Goal: Transaction & Acquisition: Purchase product/service

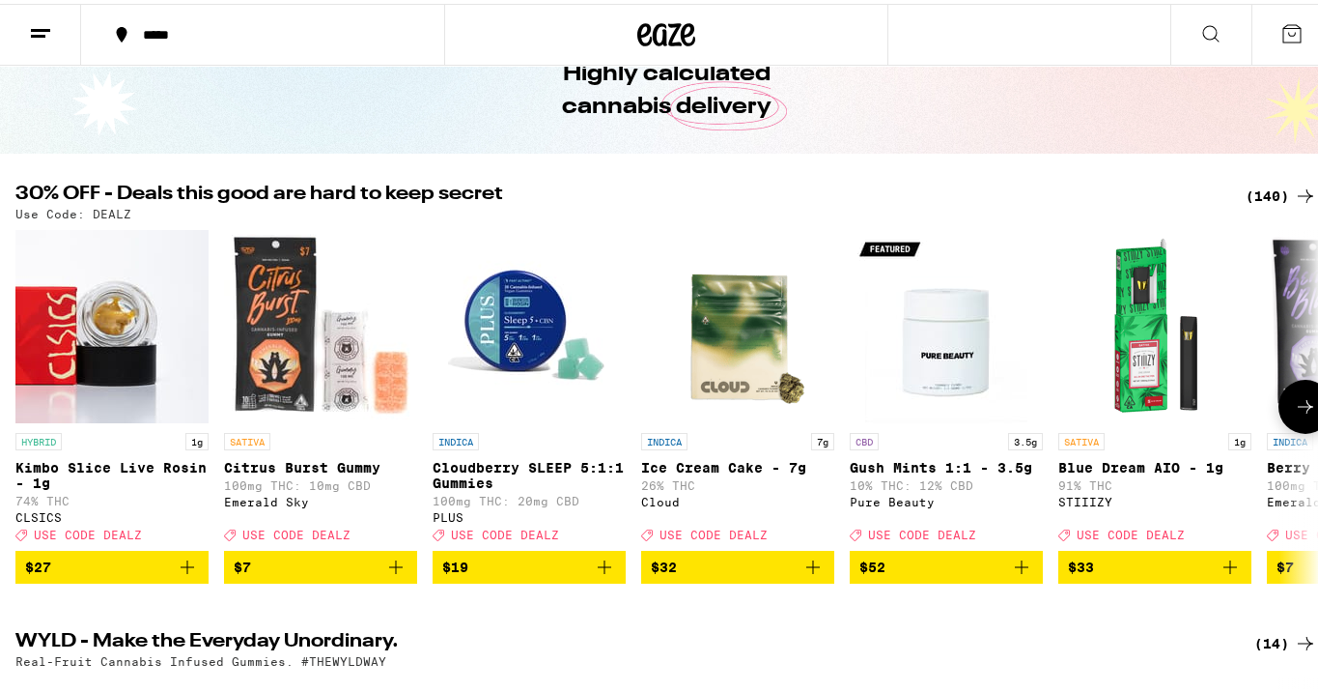
scroll to position [106, 0]
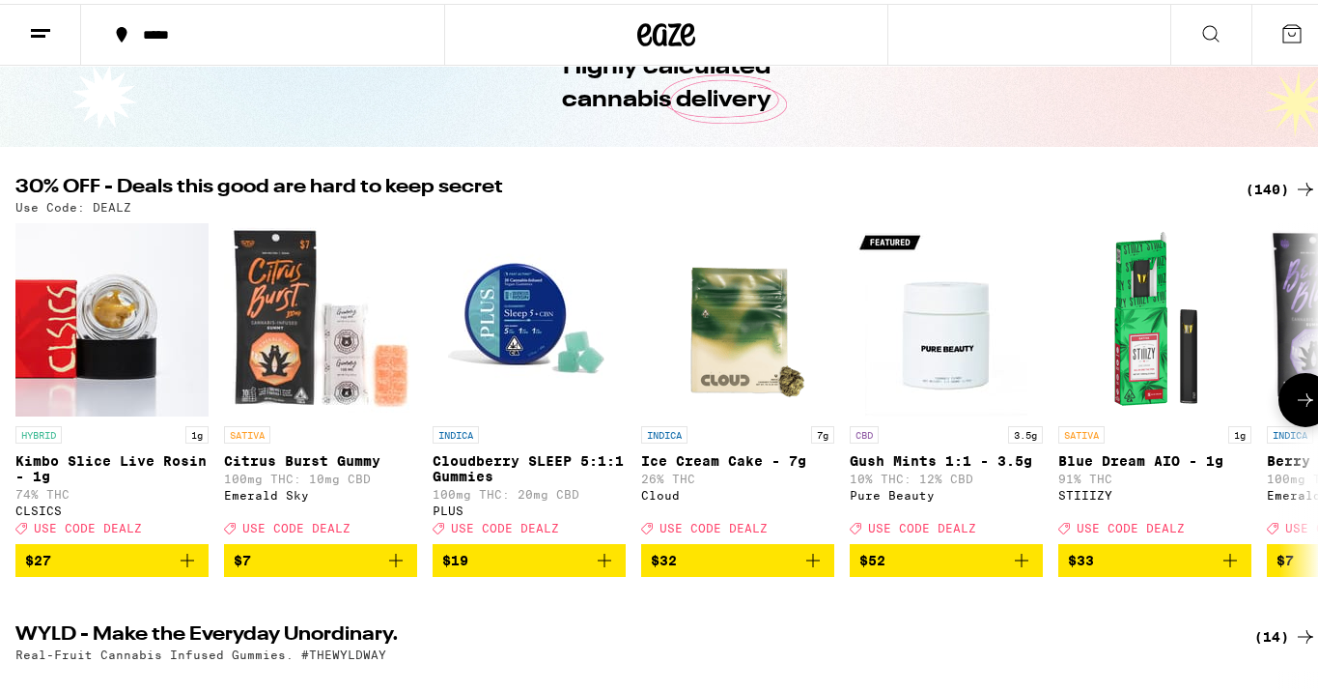
click at [1294, 408] on icon at bounding box center [1305, 395] width 23 height 23
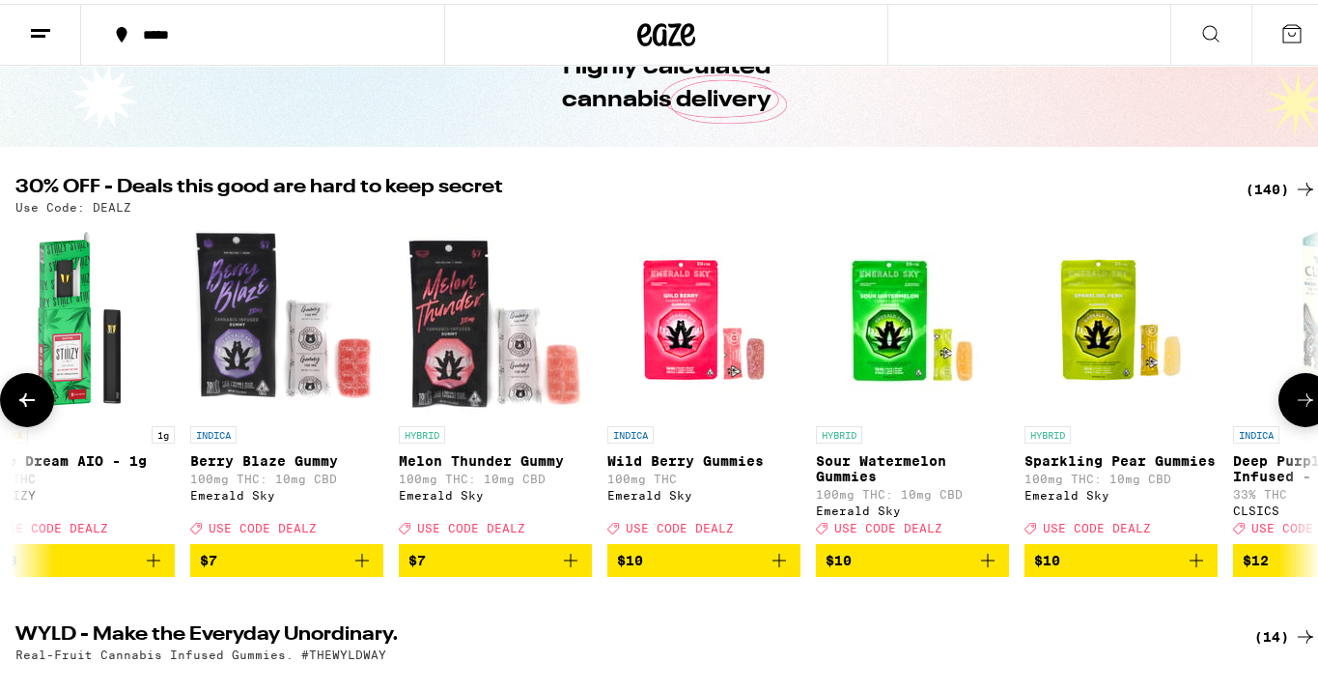
click at [1294, 408] on icon at bounding box center [1305, 395] width 23 height 23
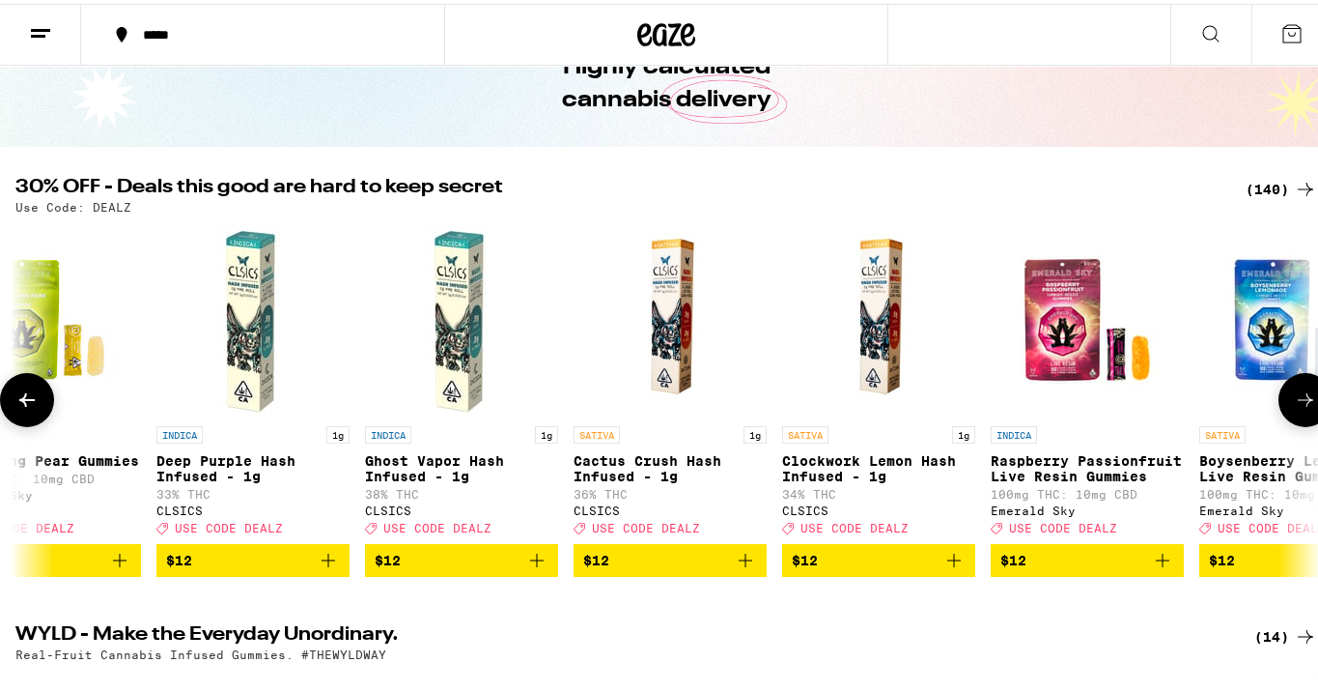
click at [1294, 408] on icon at bounding box center [1305, 395] width 23 height 23
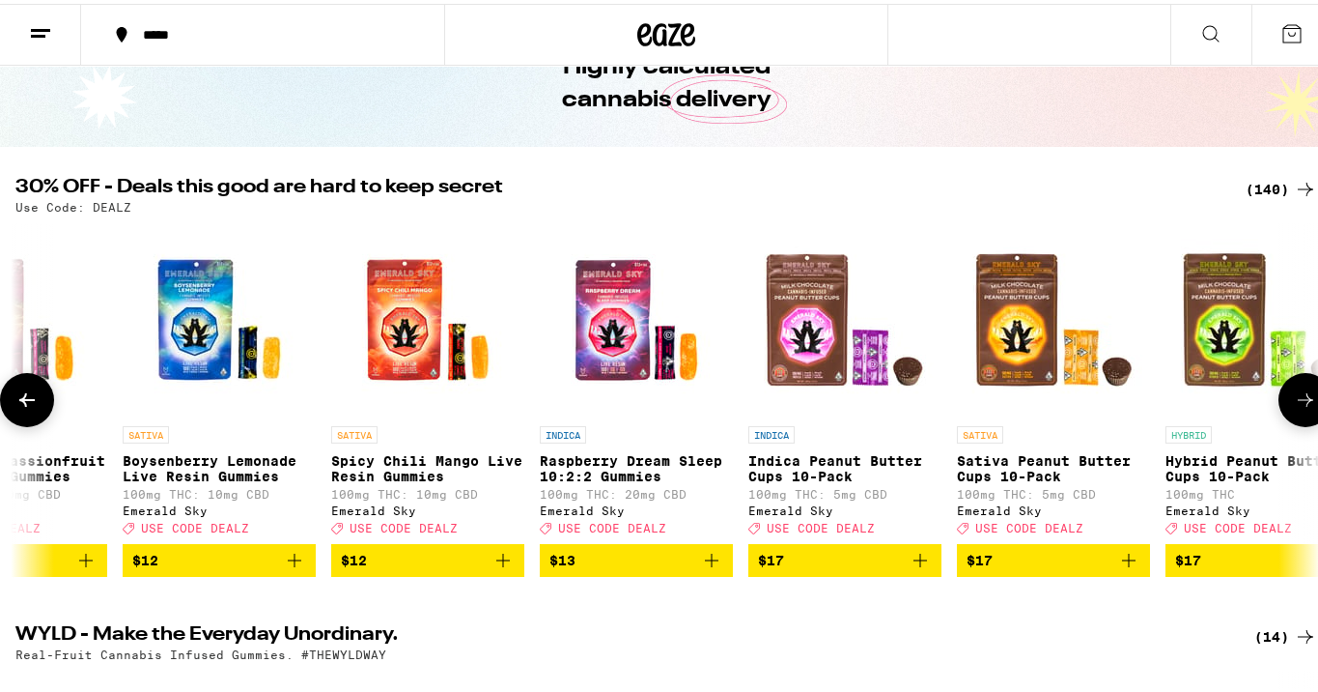
click at [1294, 408] on icon at bounding box center [1305, 395] width 23 height 23
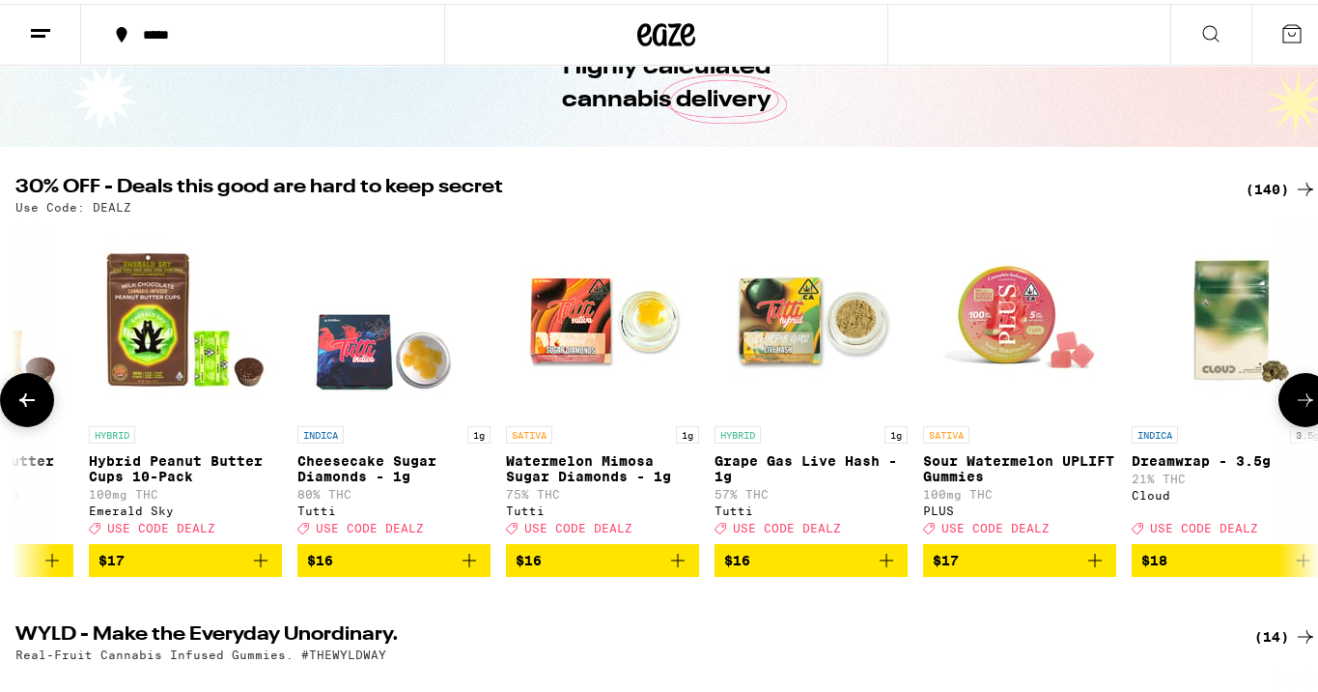
click at [1294, 408] on icon at bounding box center [1305, 395] width 23 height 23
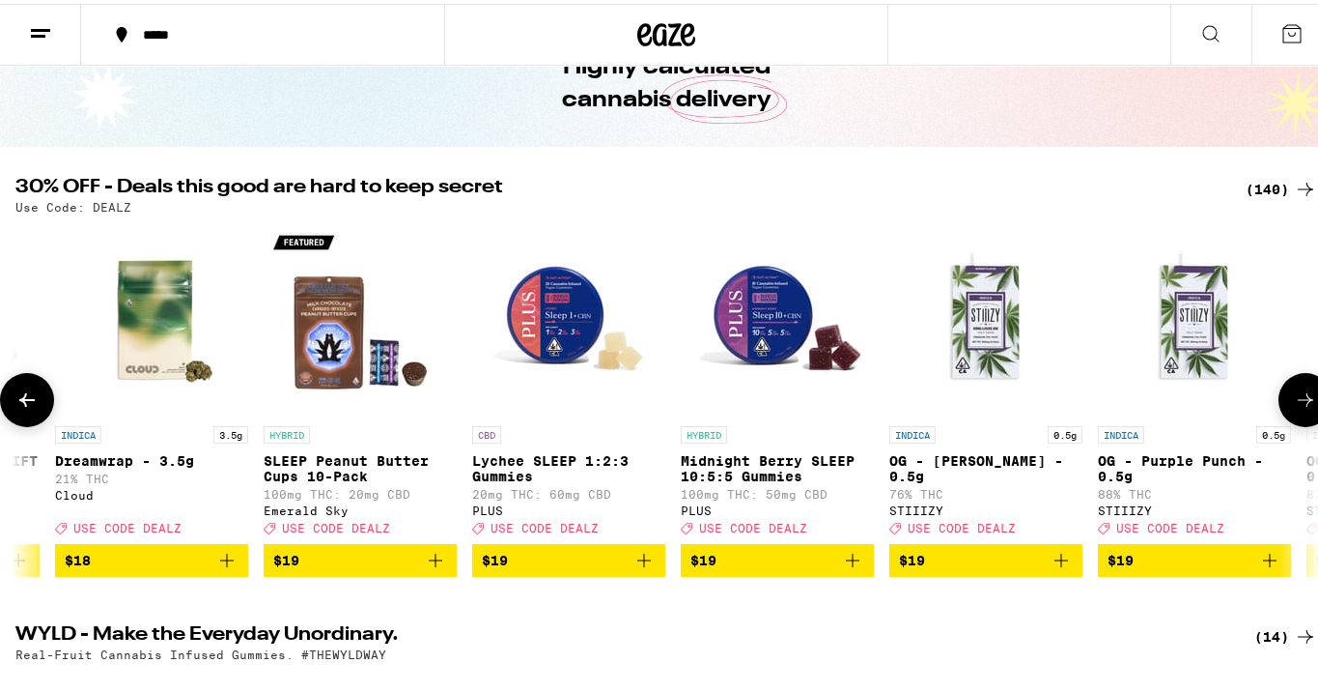
click at [1294, 408] on icon at bounding box center [1305, 395] width 23 height 23
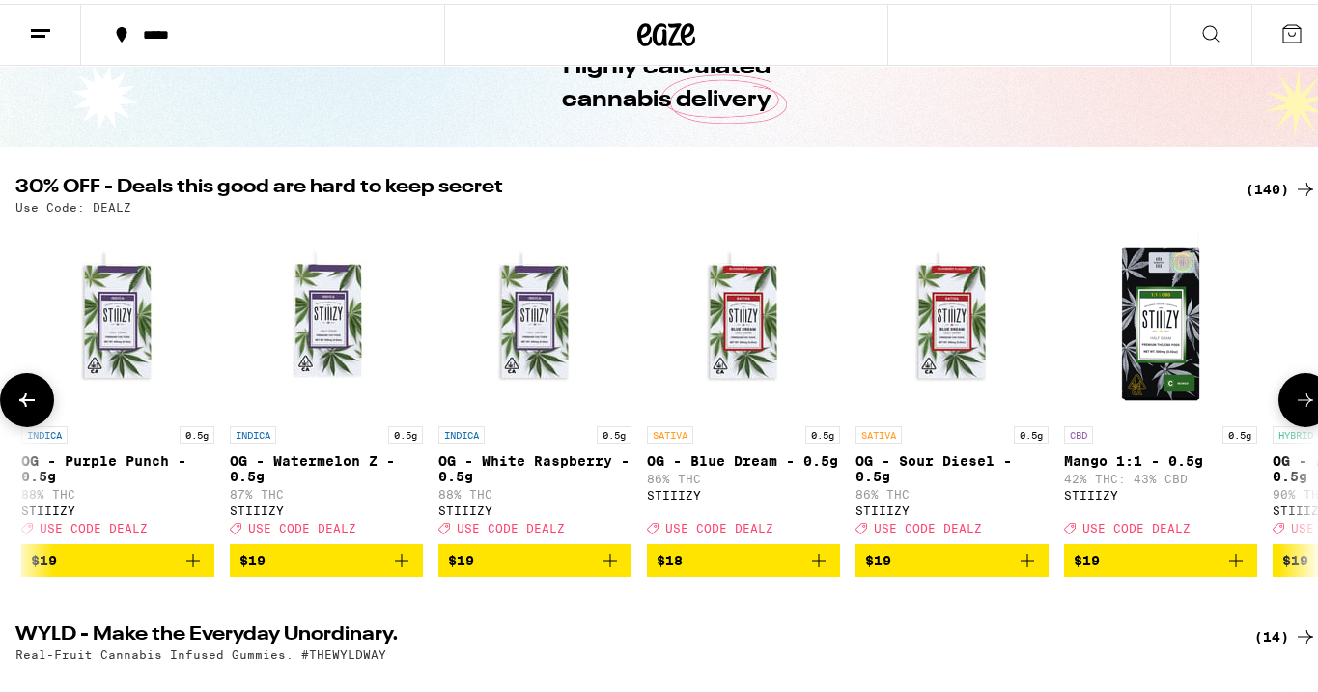
click at [1294, 408] on icon at bounding box center [1305, 395] width 23 height 23
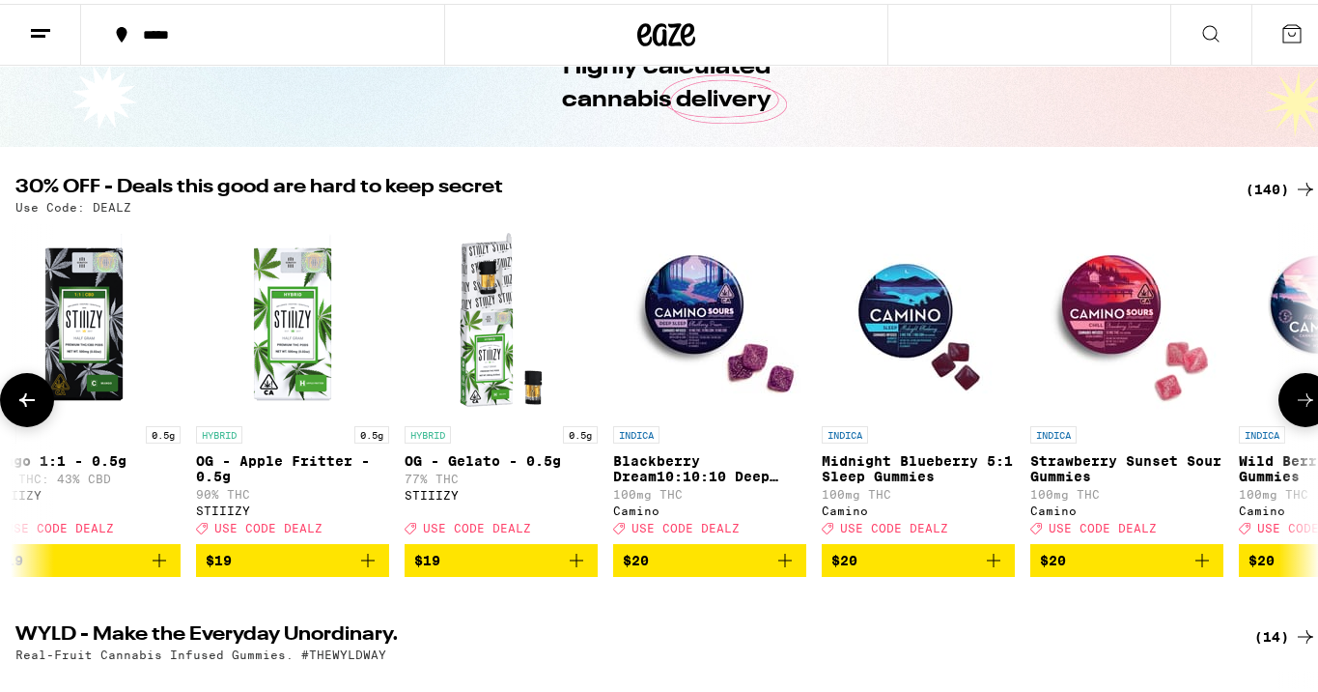
click at [1294, 408] on icon at bounding box center [1305, 395] width 23 height 23
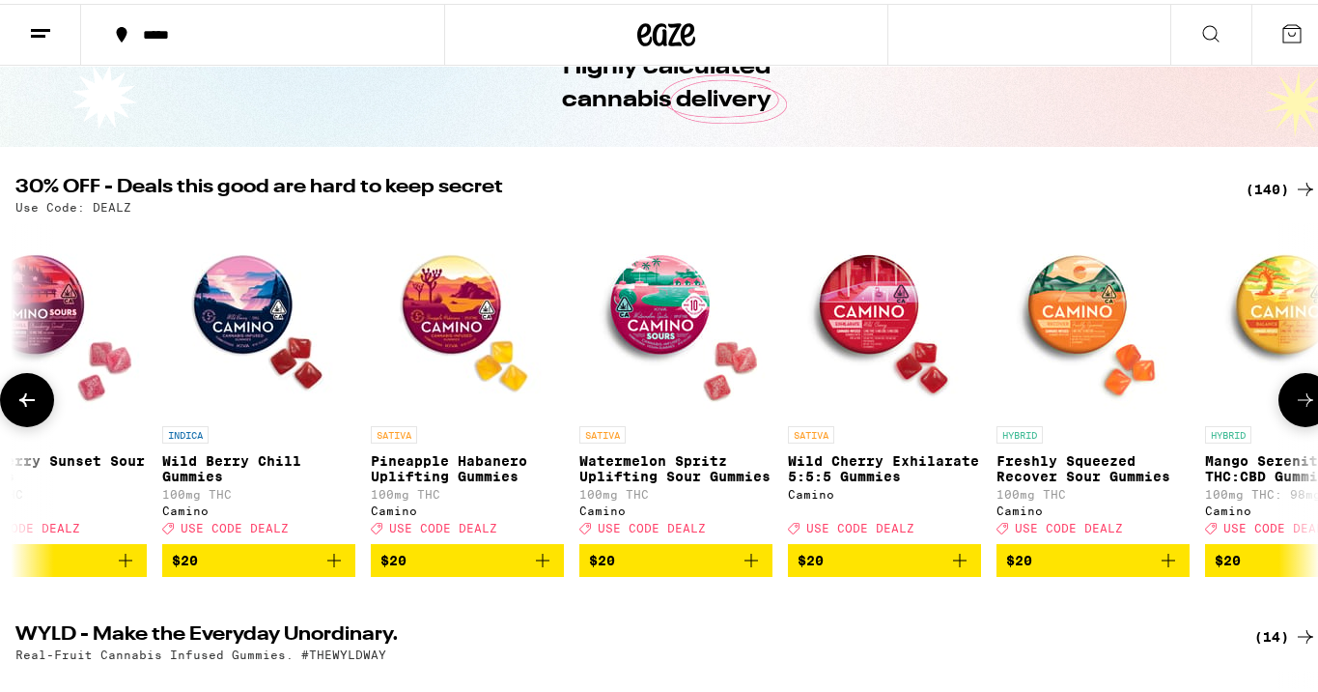
click at [1294, 408] on icon at bounding box center [1305, 395] width 23 height 23
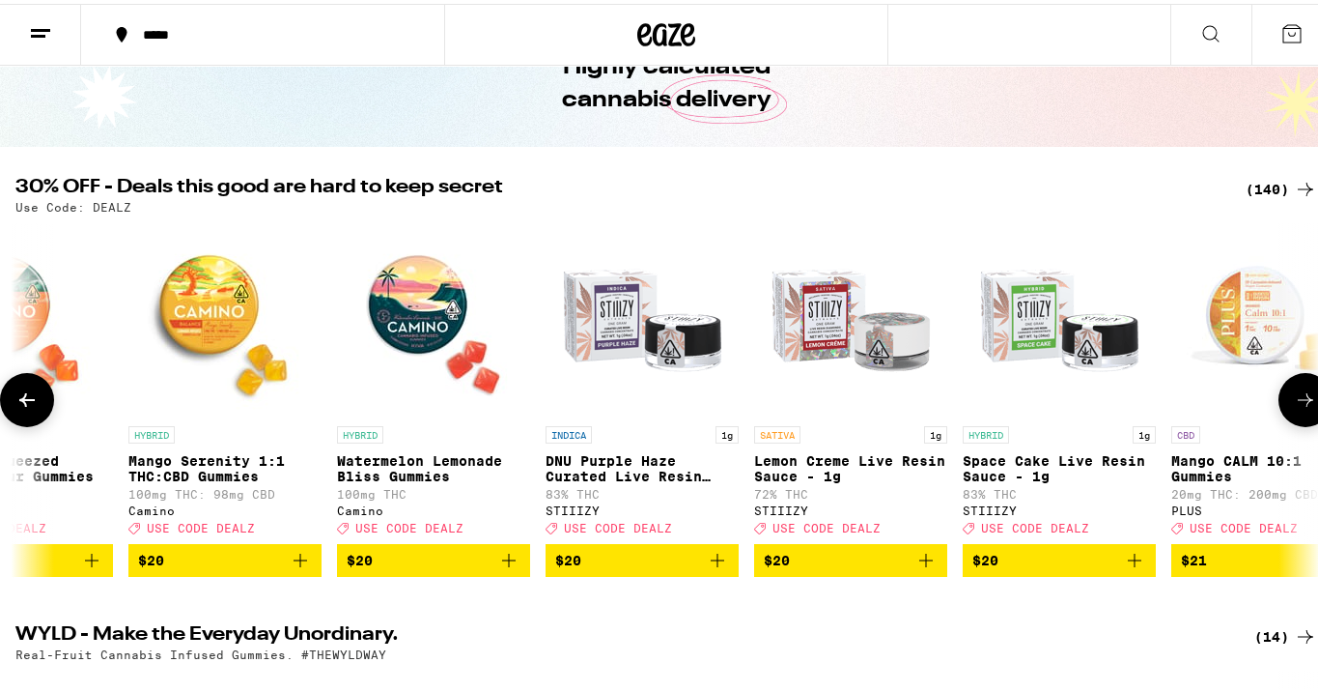
click at [1294, 408] on icon at bounding box center [1305, 395] width 23 height 23
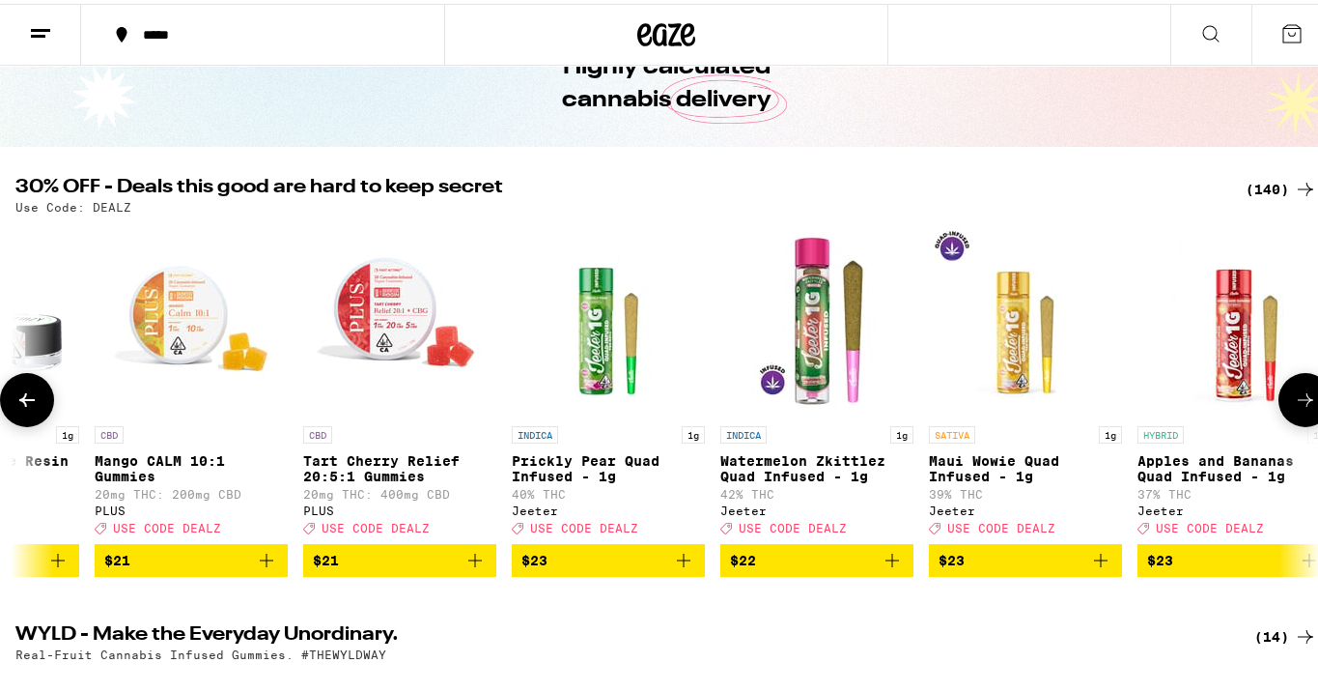
click at [1294, 408] on icon at bounding box center [1305, 395] width 23 height 23
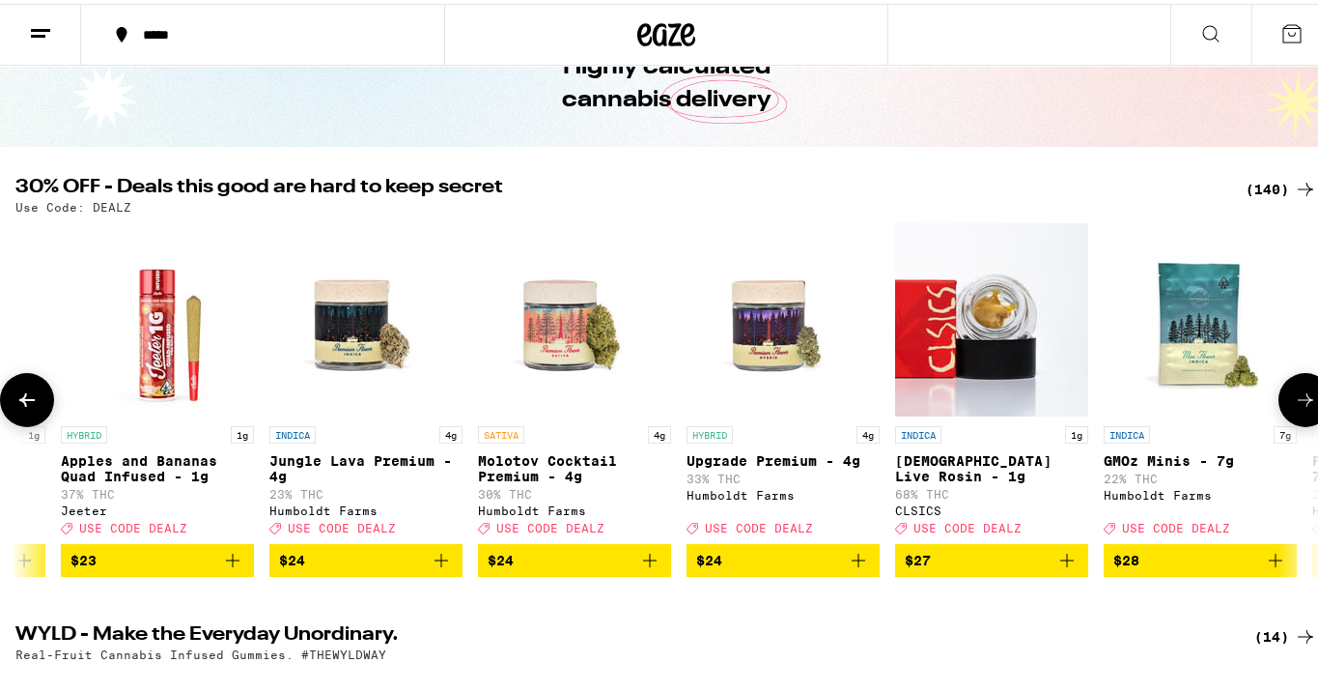
click at [1294, 408] on icon at bounding box center [1305, 395] width 23 height 23
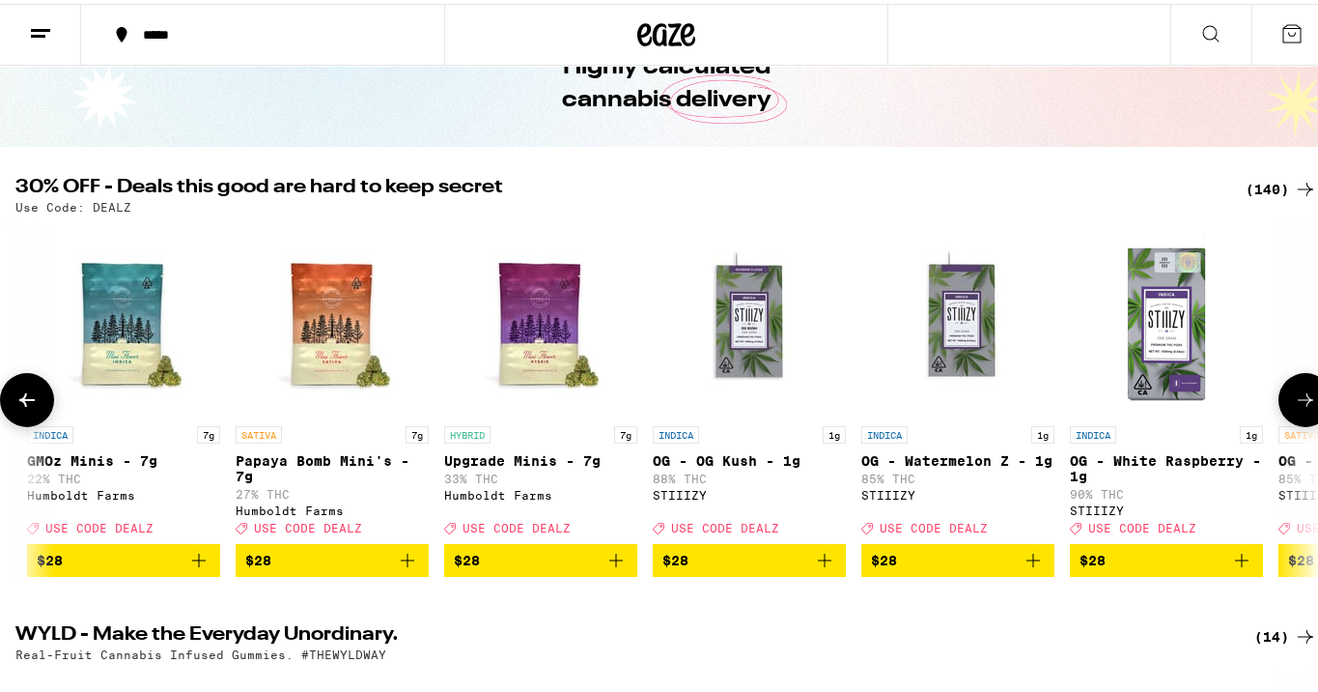
click at [1294, 408] on icon at bounding box center [1305, 395] width 23 height 23
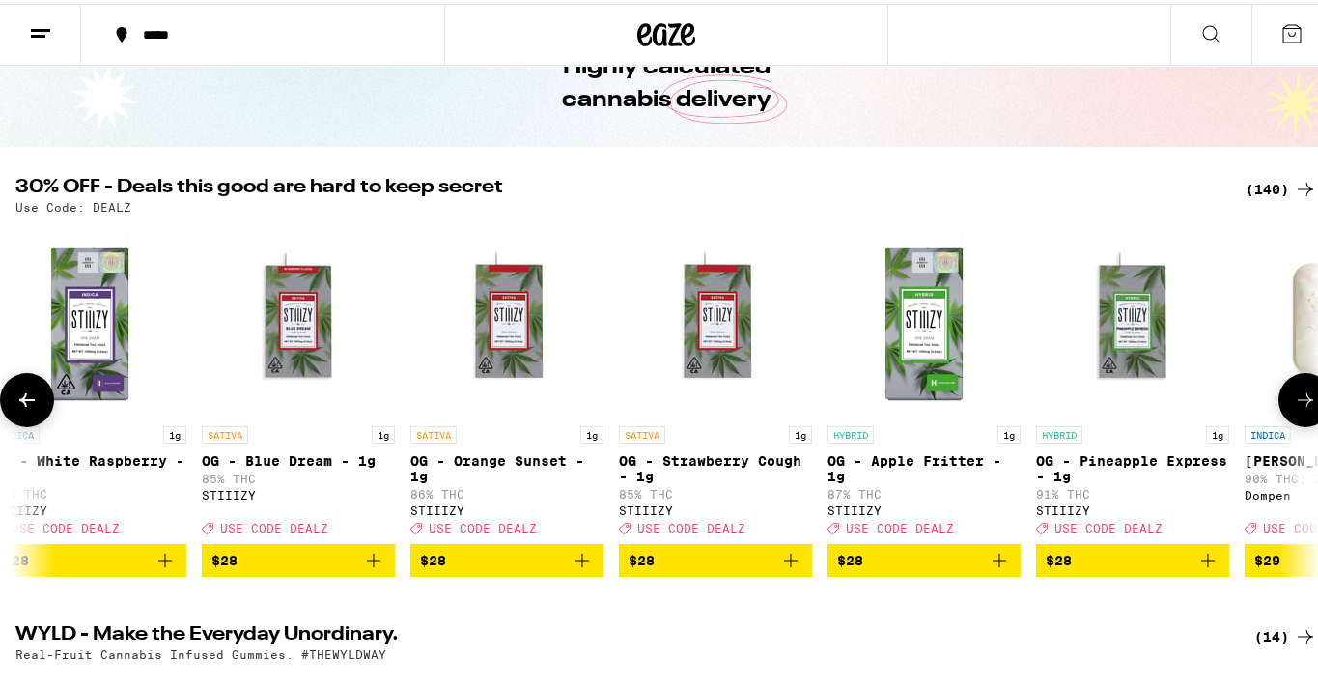
click at [1294, 408] on icon at bounding box center [1305, 395] width 23 height 23
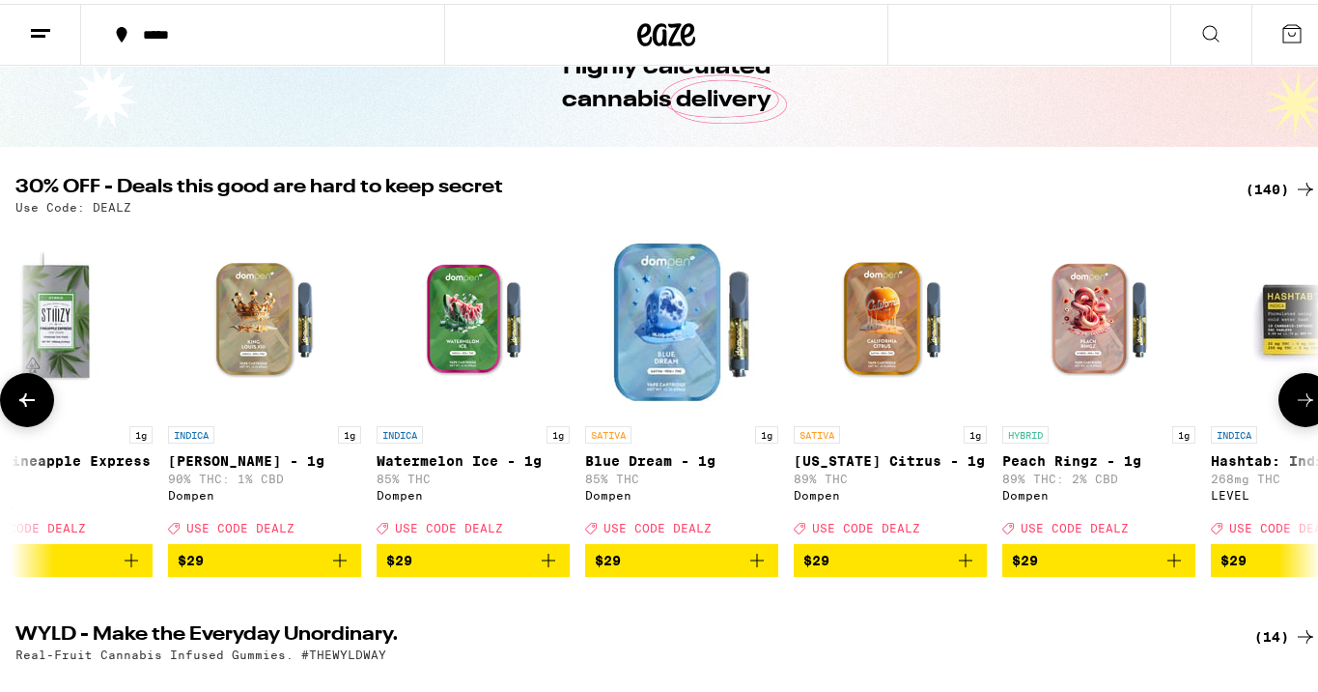
click at [1294, 408] on icon at bounding box center [1305, 395] width 23 height 23
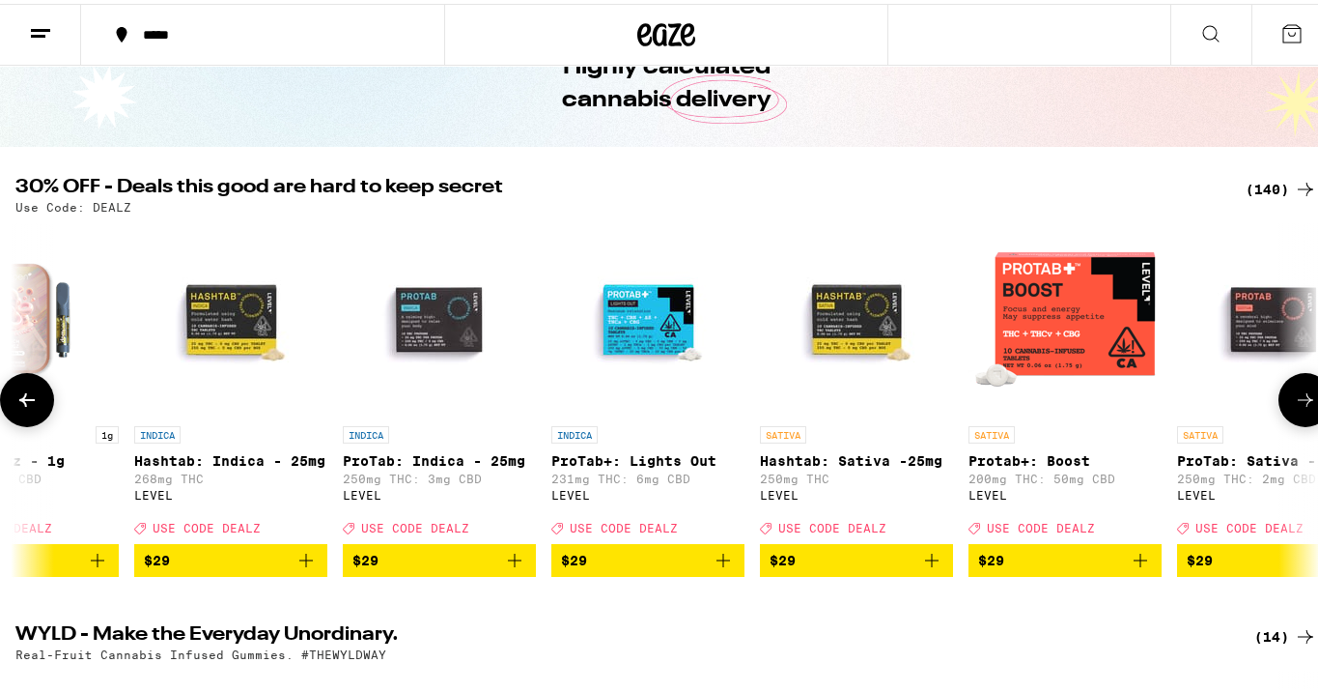
click at [1294, 408] on icon at bounding box center [1305, 395] width 23 height 23
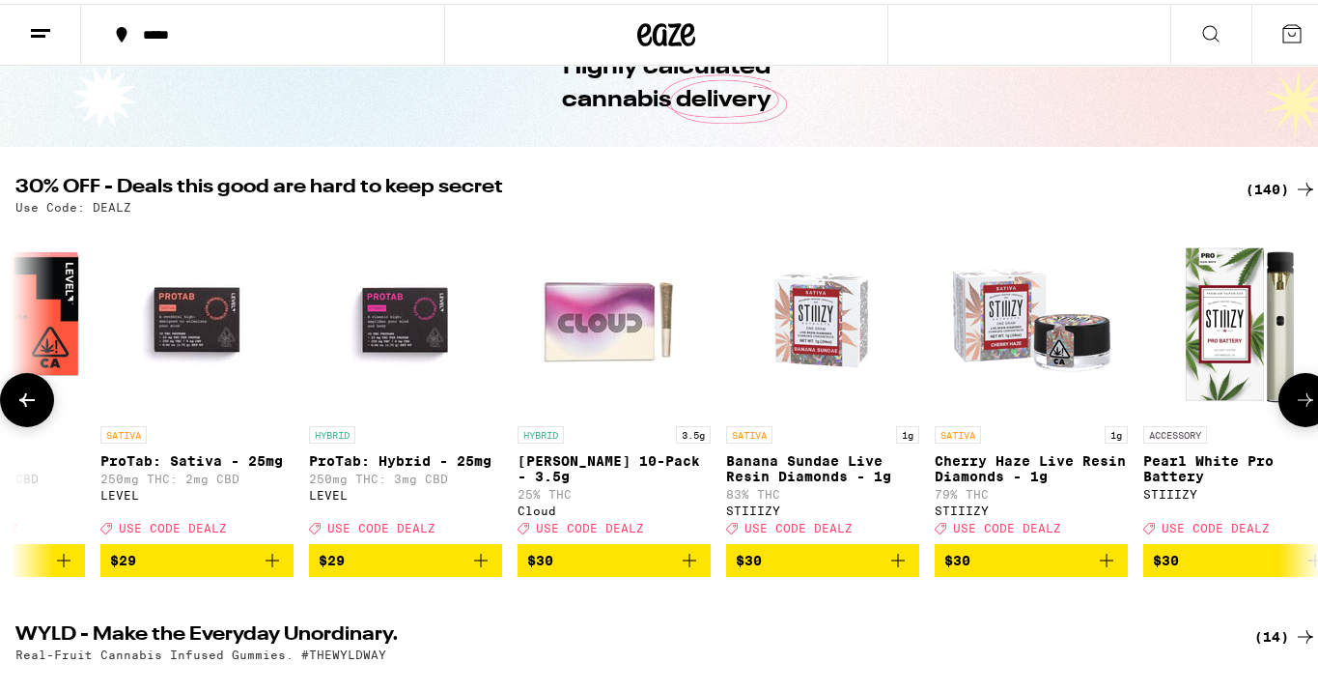
click at [1294, 408] on icon at bounding box center [1305, 395] width 23 height 23
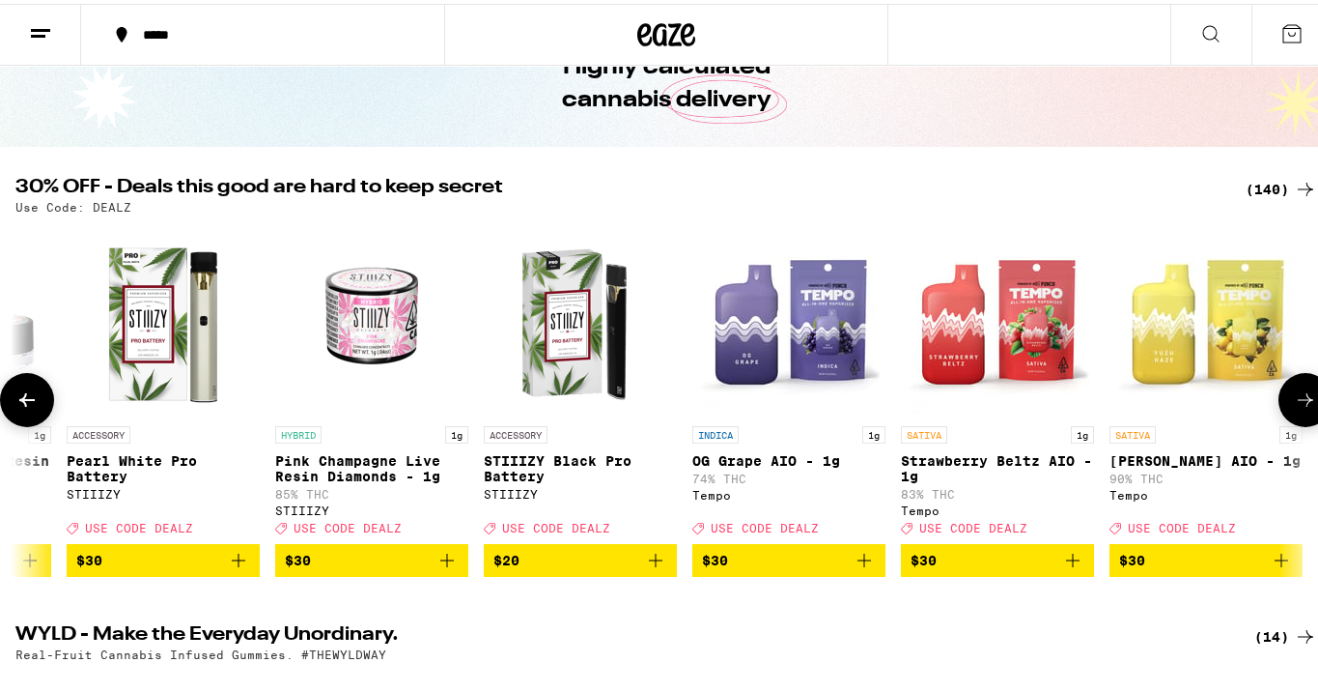
click at [1294, 408] on icon at bounding box center [1305, 395] width 23 height 23
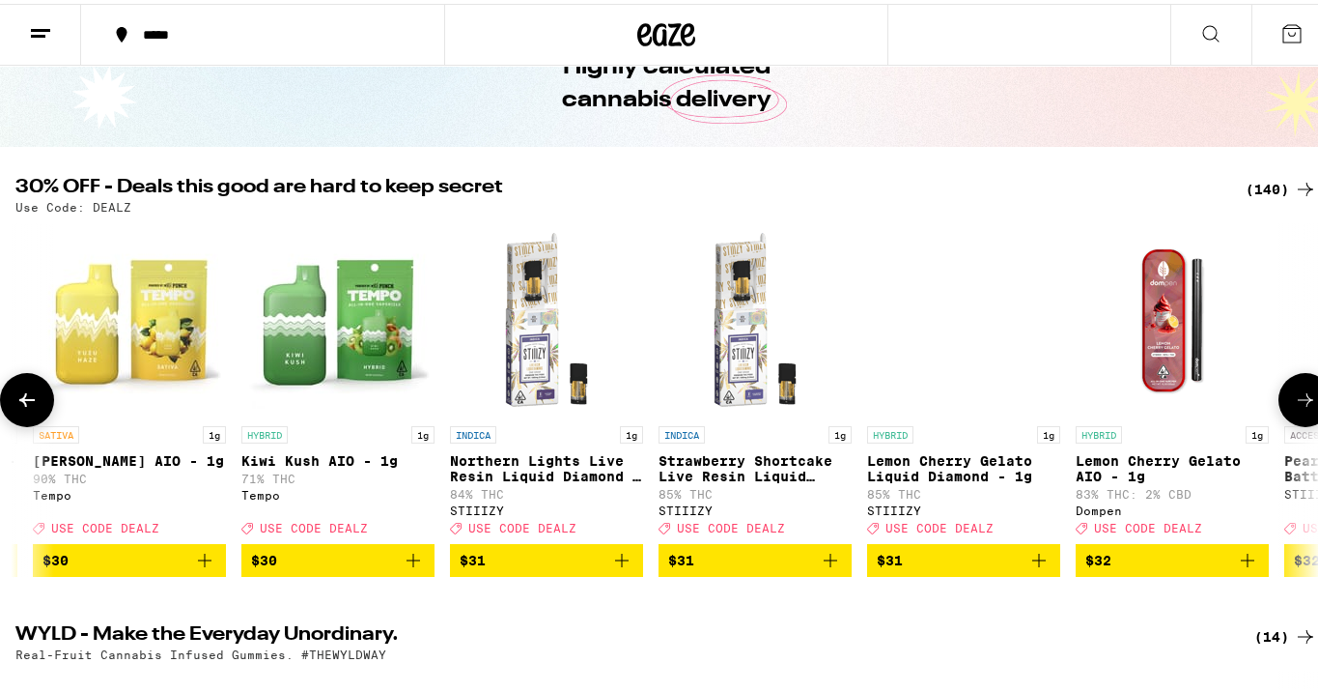
click at [1294, 408] on icon at bounding box center [1305, 395] width 23 height 23
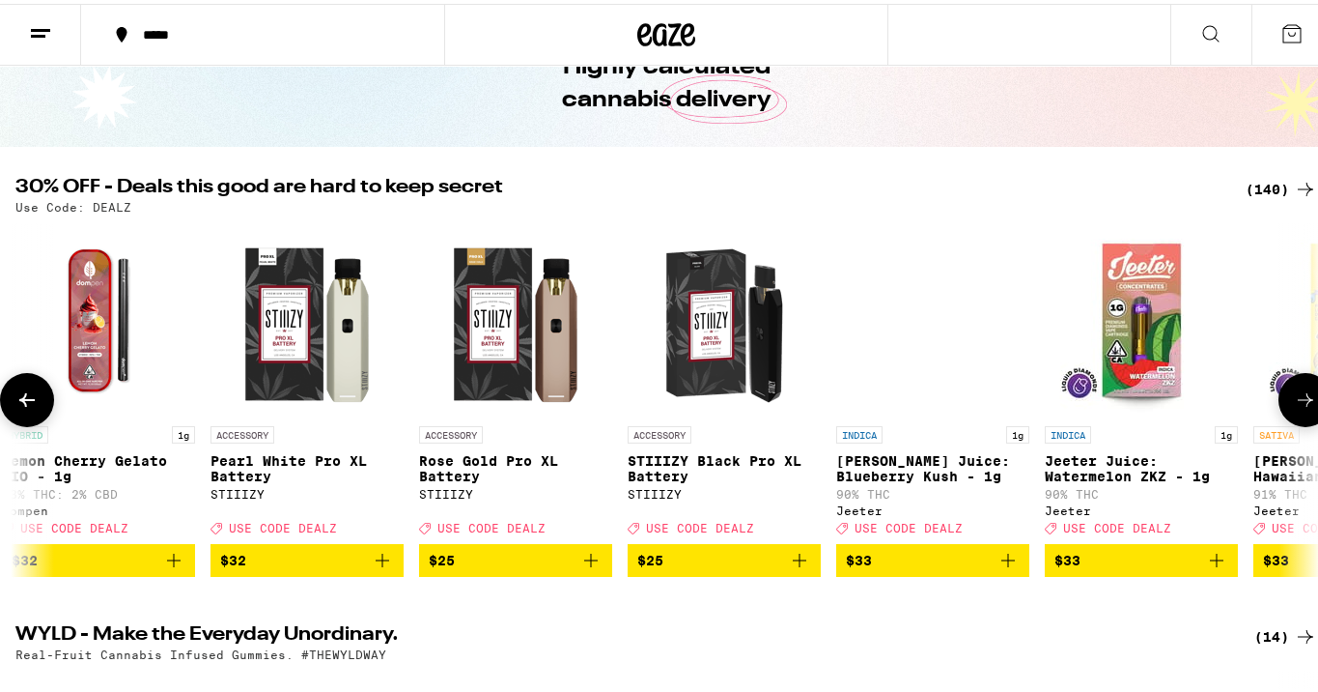
scroll to position [0, 20462]
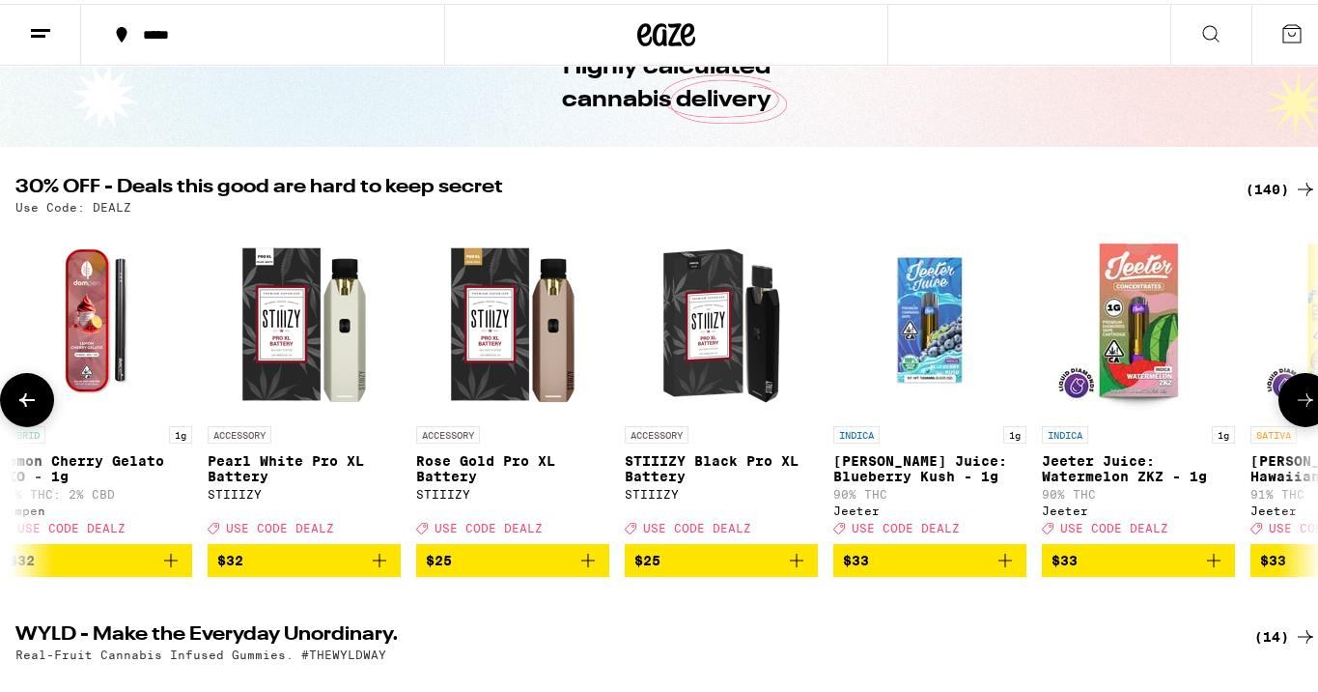
click at [1294, 408] on icon at bounding box center [1305, 395] width 23 height 23
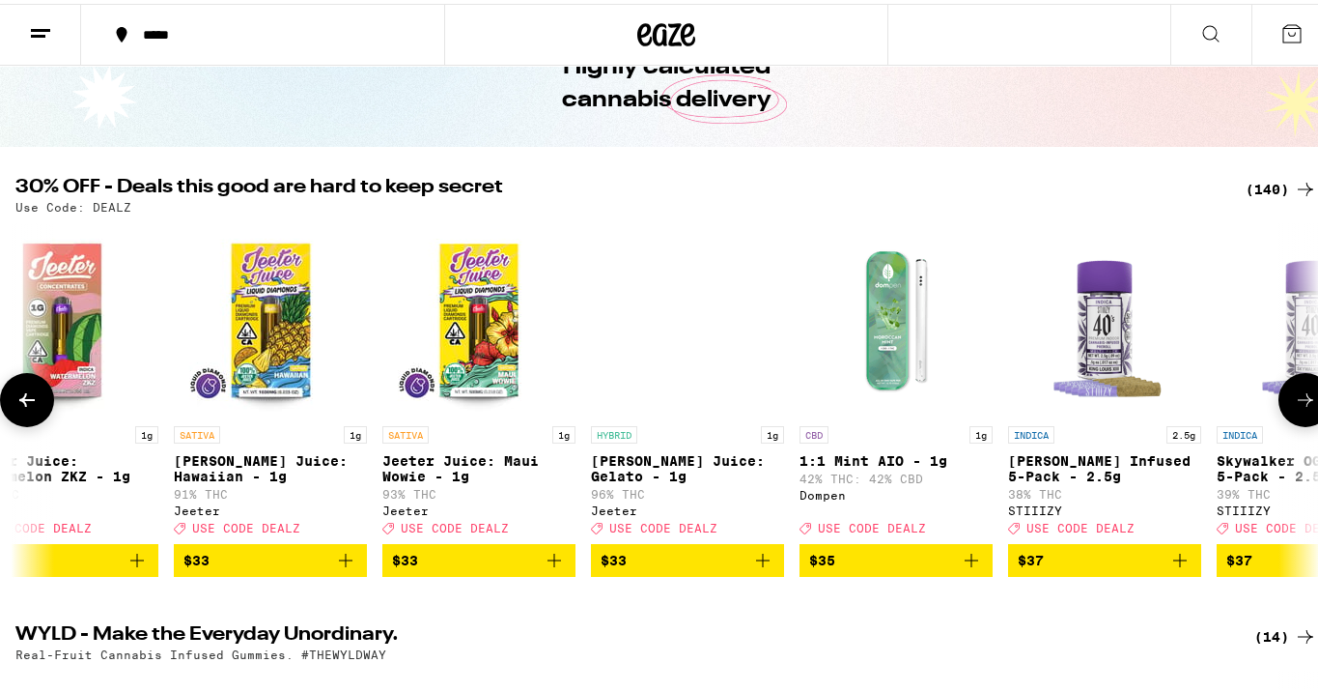
click at [1294, 408] on icon at bounding box center [1305, 395] width 23 height 23
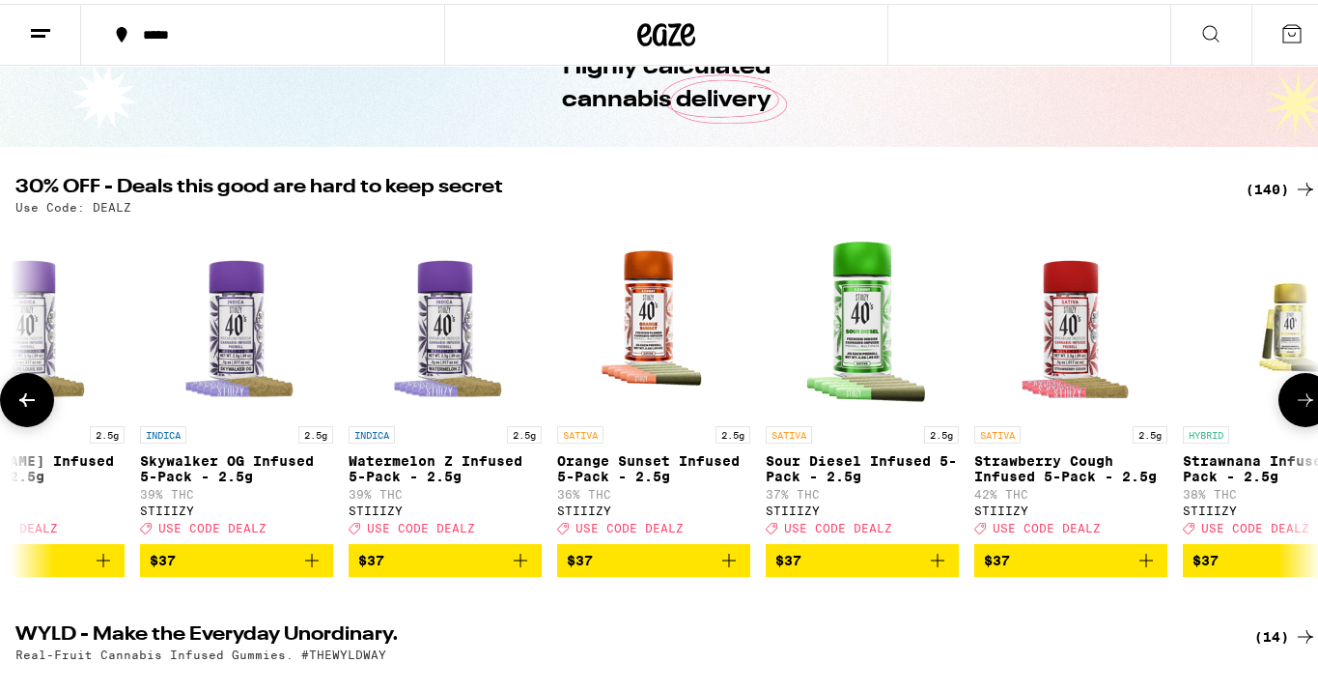
click at [1294, 408] on icon at bounding box center [1305, 395] width 23 height 23
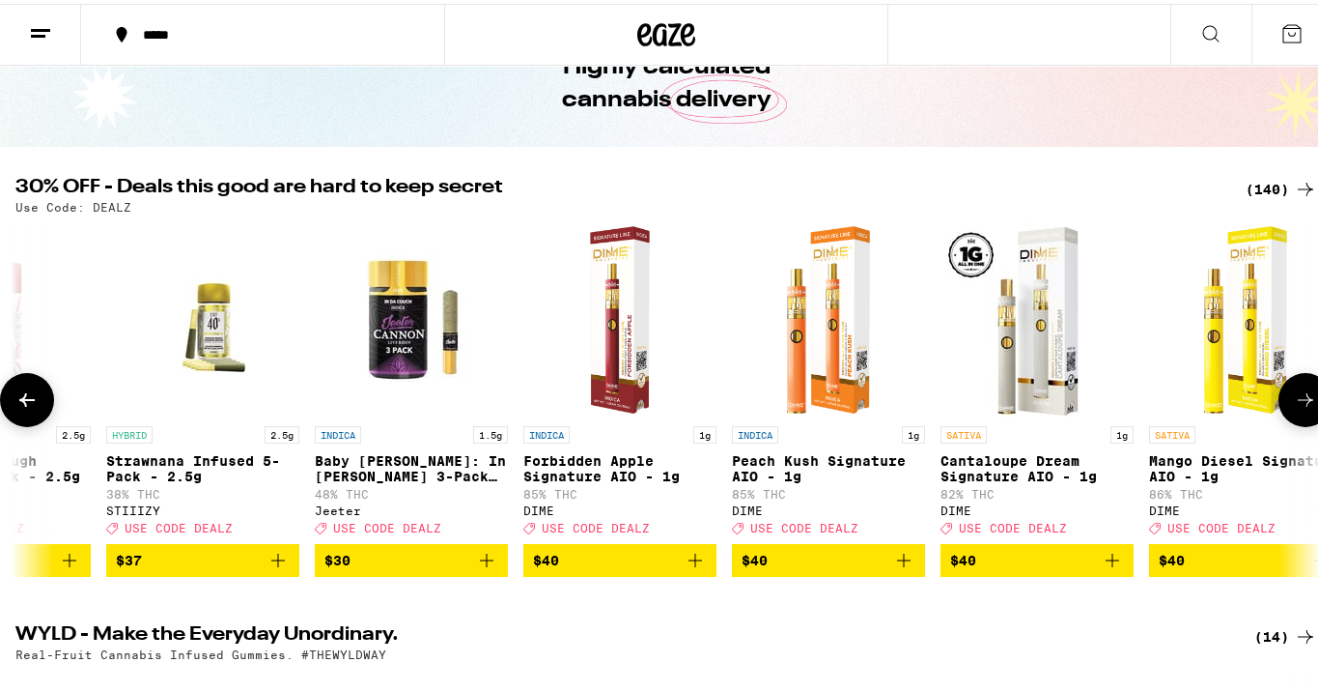
click at [1294, 408] on icon at bounding box center [1305, 395] width 23 height 23
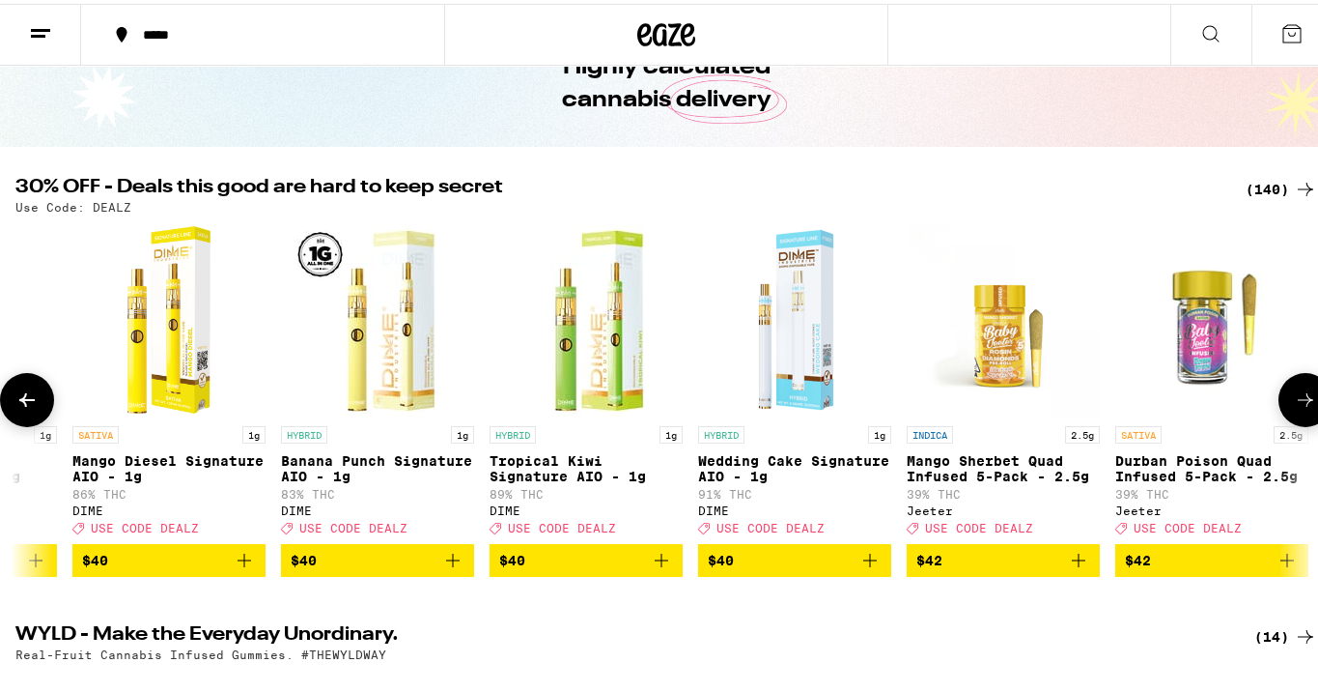
click at [1294, 408] on icon at bounding box center [1305, 395] width 23 height 23
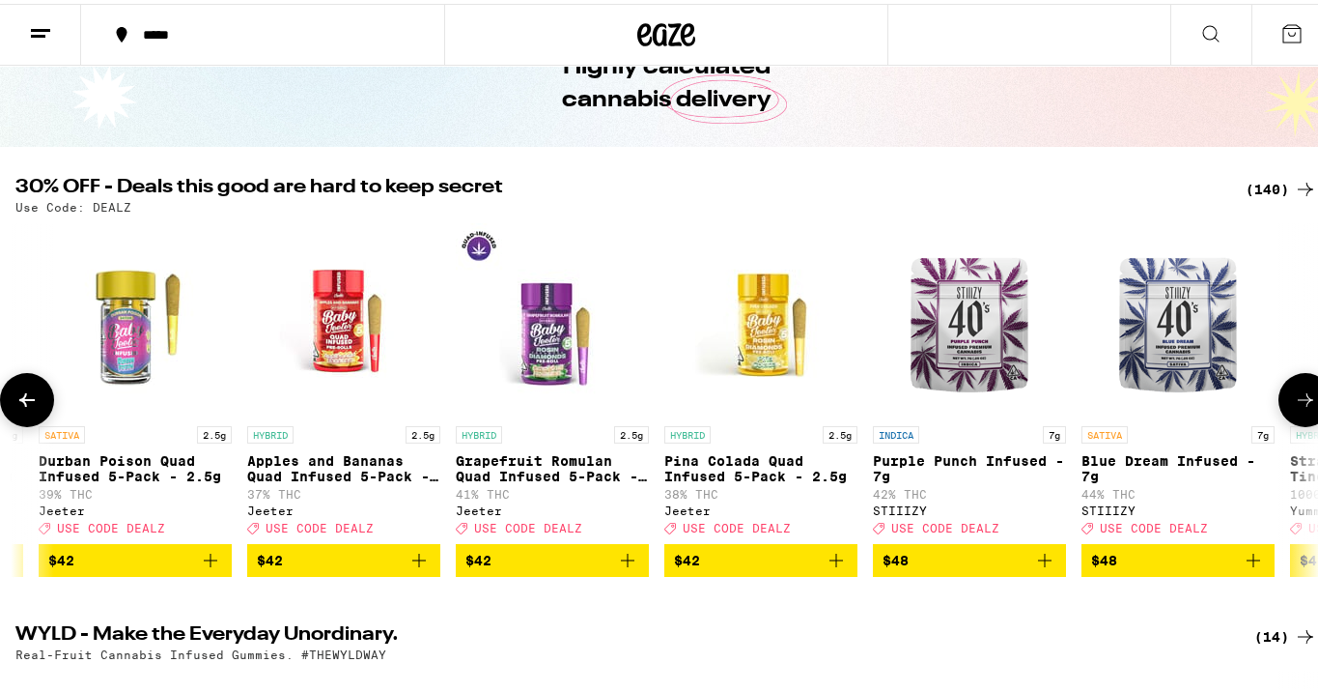
click at [1294, 408] on icon at bounding box center [1305, 395] width 23 height 23
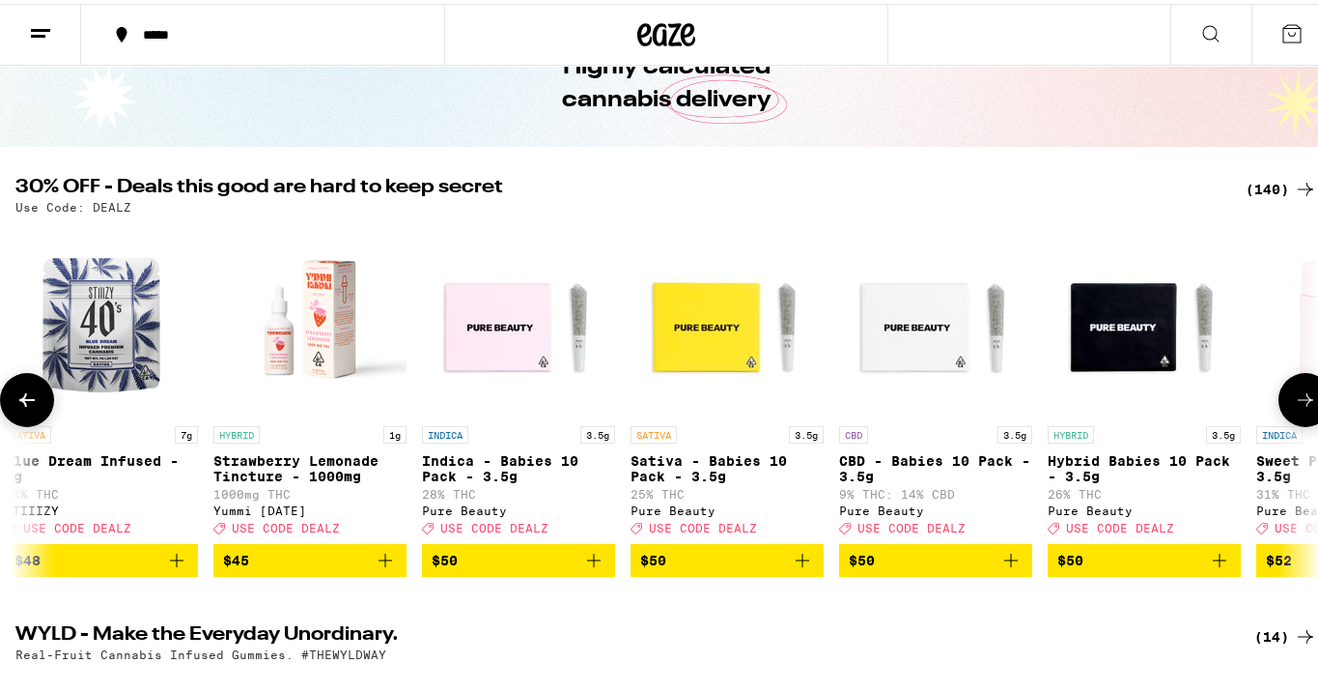
click at [1294, 408] on icon at bounding box center [1305, 395] width 23 height 23
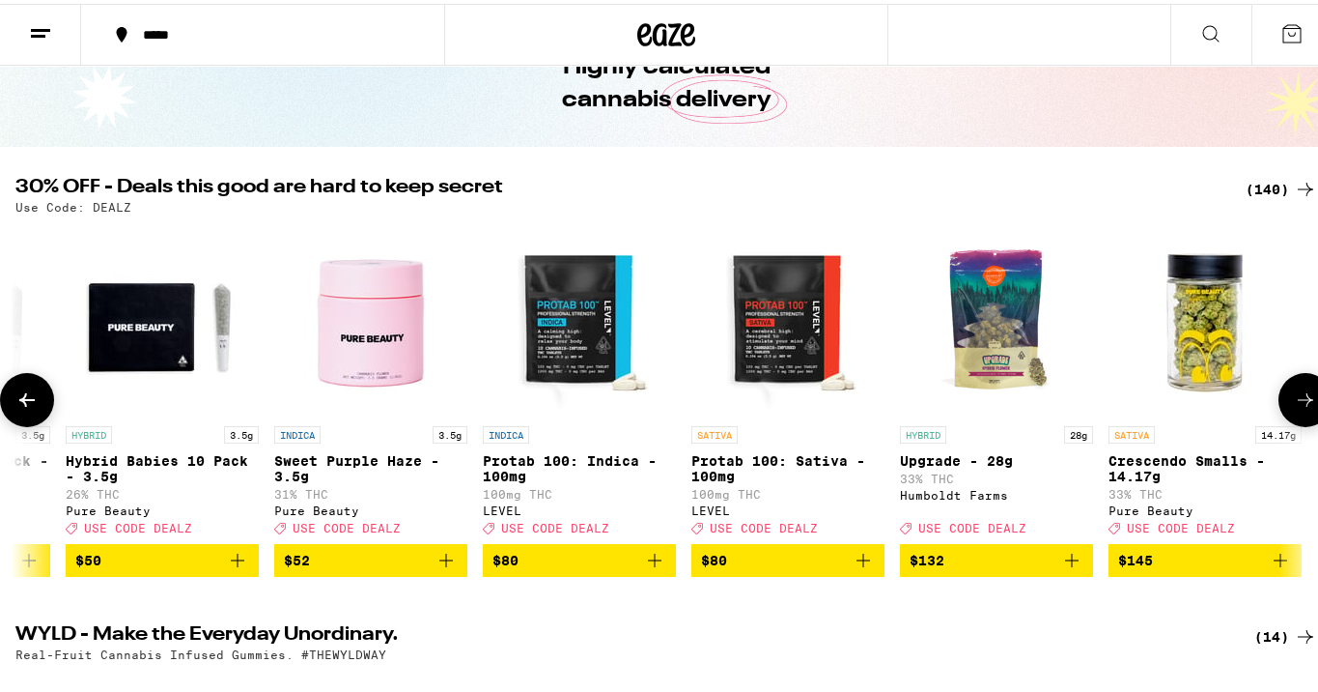
scroll to position [0, 27921]
click at [1292, 408] on div at bounding box center [1306, 396] width 54 height 54
